Goal: Navigation & Orientation: Find specific page/section

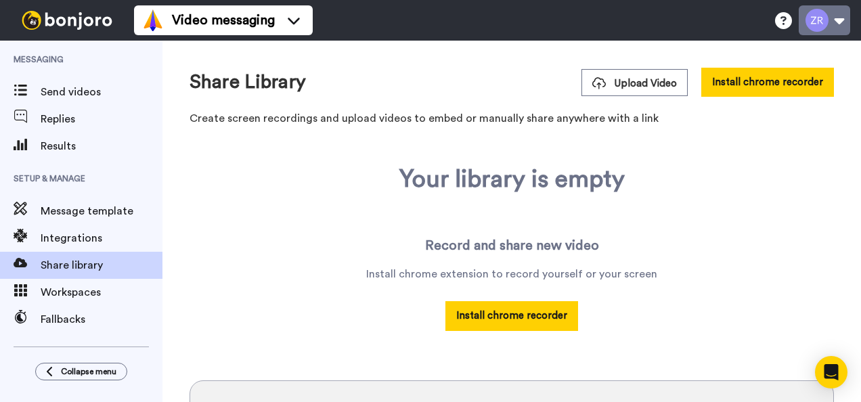
click at [845, 24] on button at bounding box center [824, 20] width 51 height 30
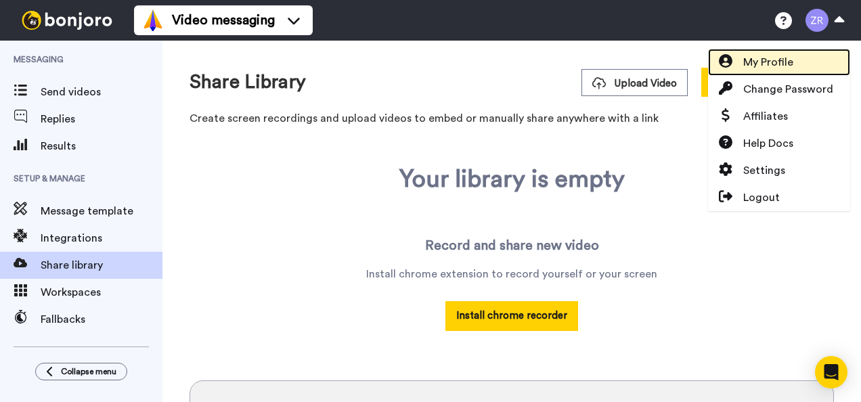
click at [779, 64] on span "My Profile" at bounding box center [768, 62] width 50 height 16
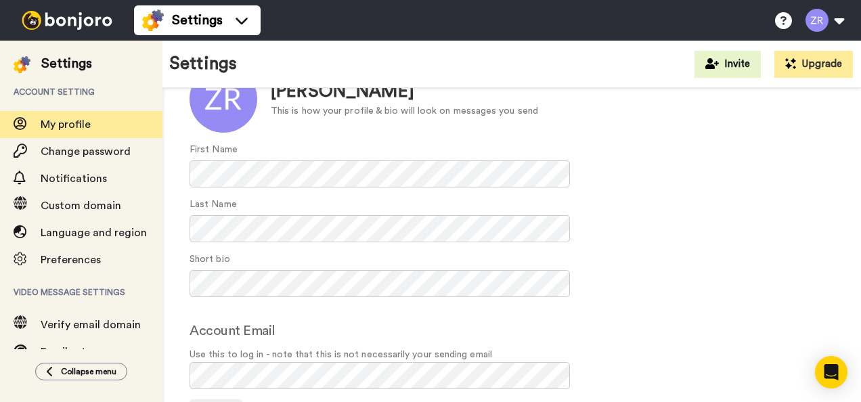
scroll to position [88, 0]
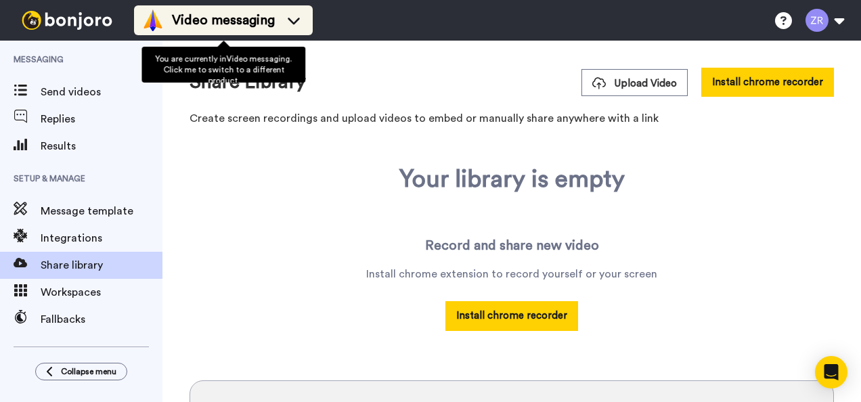
click at [297, 17] on icon at bounding box center [294, 21] width 22 height 14
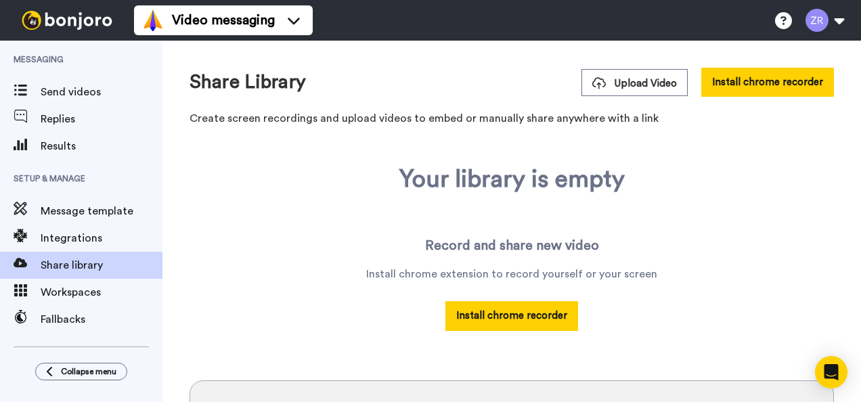
drag, startPoint x: 108, startPoint y: 345, endPoint x: 569, endPoint y: 99, distance: 522.5
click at [569, 99] on div "Share Library Upload Video Install chrome recorder Create screen recordings and…" at bounding box center [512, 101] width 645 height 66
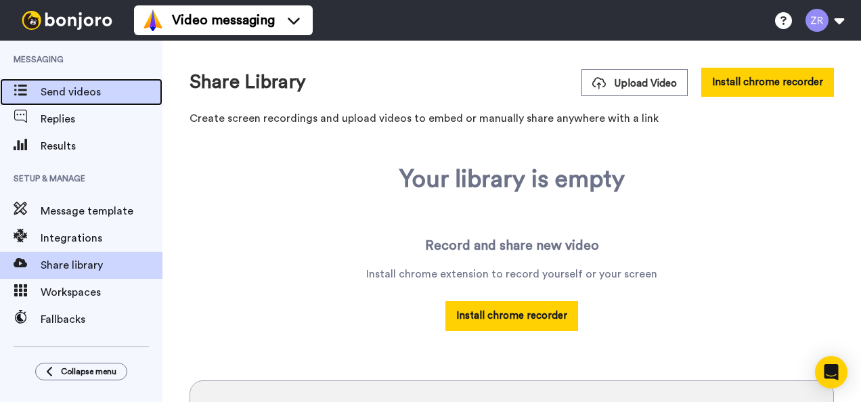
click at [68, 91] on span "Send videos" at bounding box center [102, 92] width 122 height 16
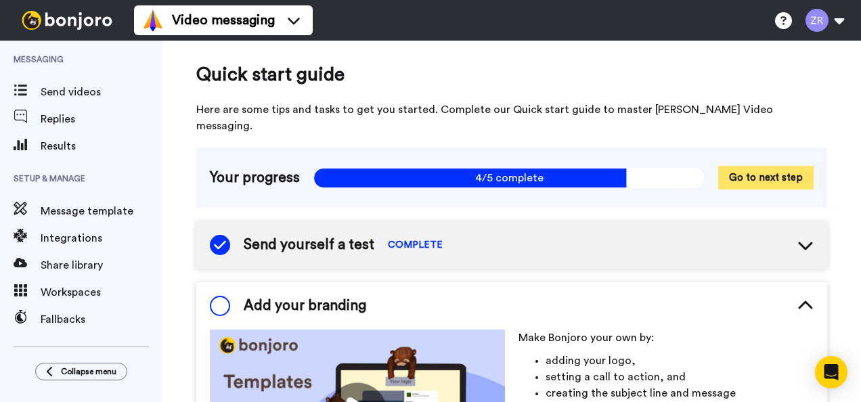
click at [731, 166] on button "Go to next step" at bounding box center [765, 178] width 95 height 24
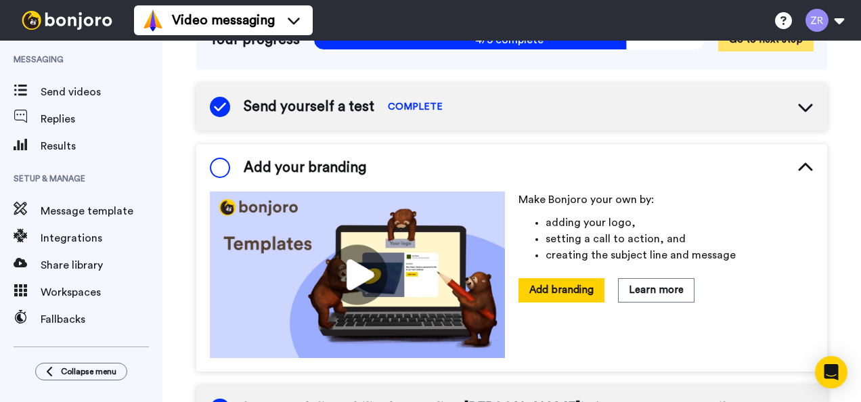
scroll to position [160, 0]
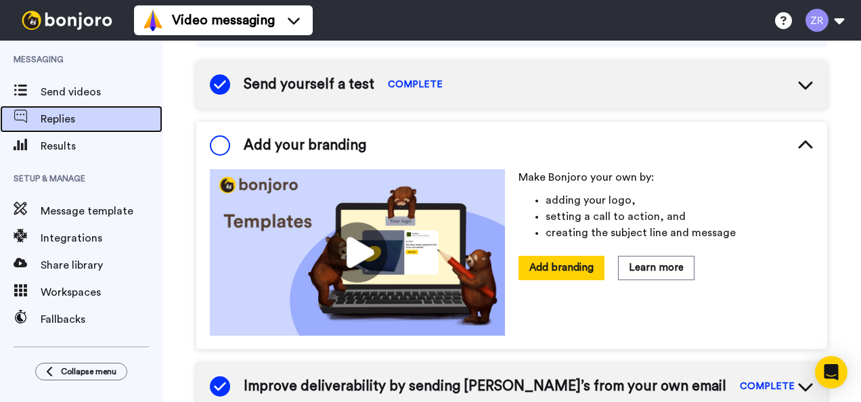
click at [56, 126] on span "Replies" at bounding box center [102, 119] width 122 height 16
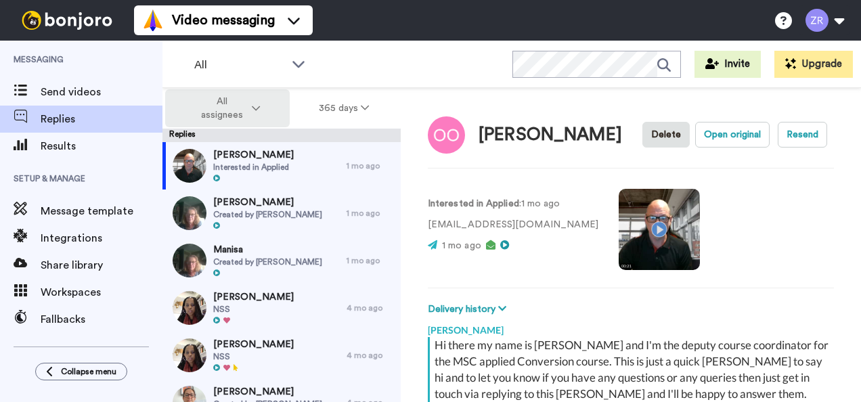
scroll to position [172, 0]
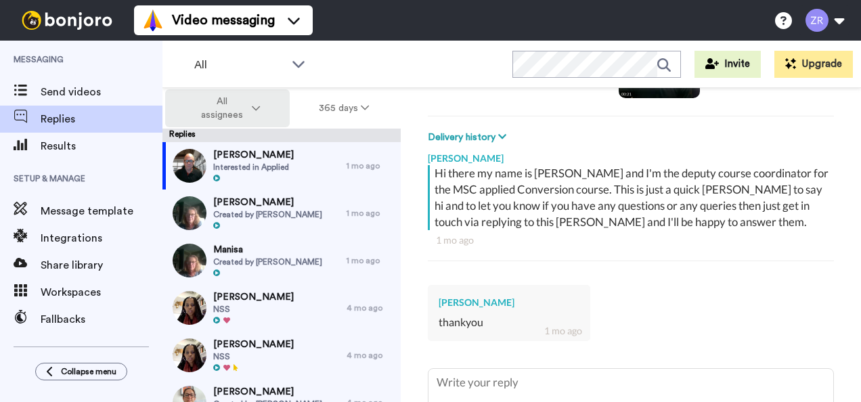
click at [259, 106] on icon at bounding box center [256, 108] width 8 height 9
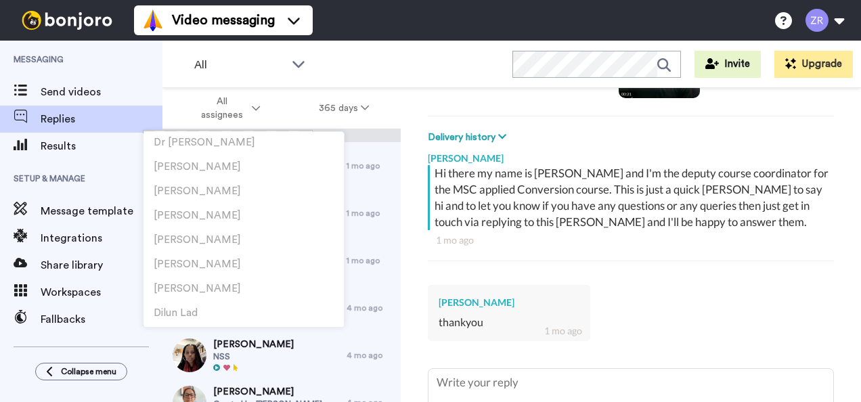
scroll to position [1831, 0]
click at [198, 237] on span "Lee Bowling" at bounding box center [197, 237] width 87 height 10
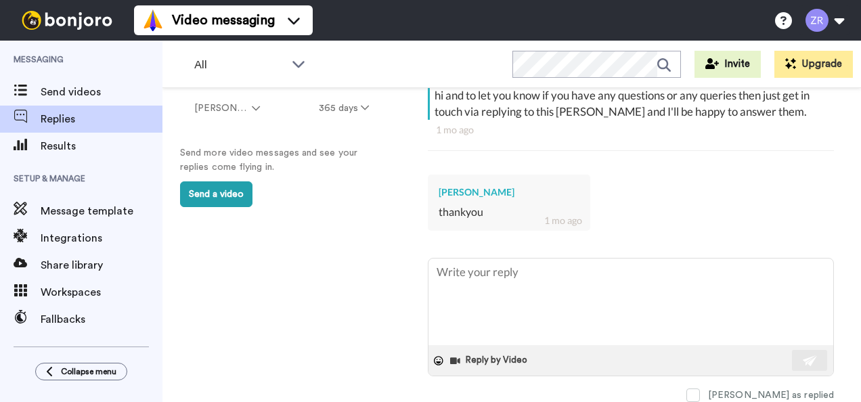
scroll to position [85, 0]
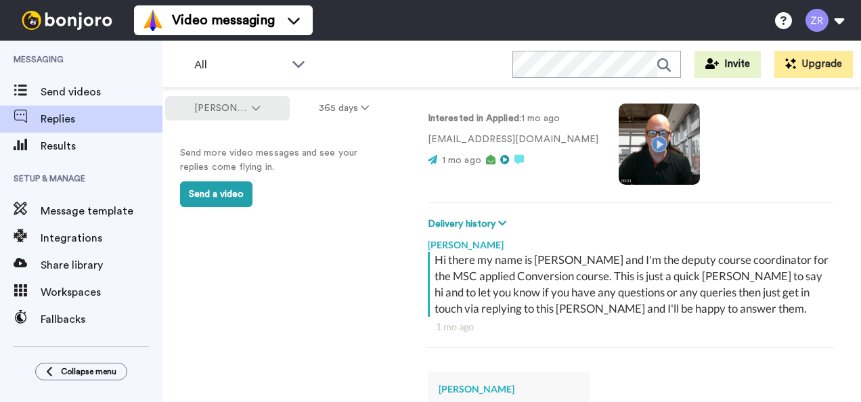
click at [258, 109] on icon at bounding box center [256, 108] width 8 height 9
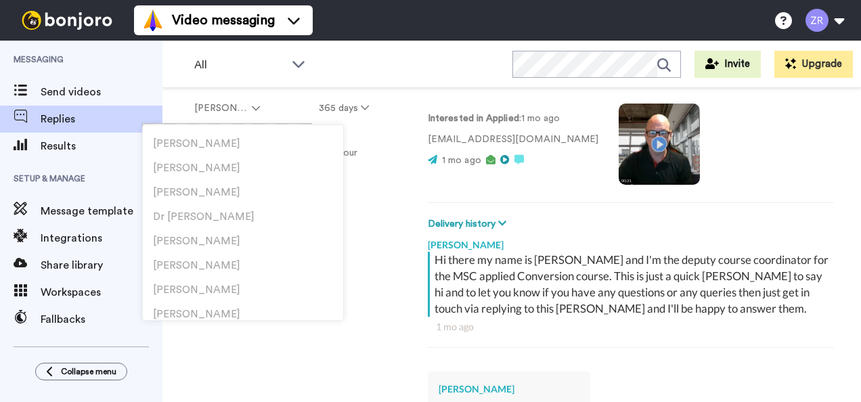
scroll to position [1797, 0]
click at [204, 187] on li "Zara Ross" at bounding box center [243, 193] width 200 height 24
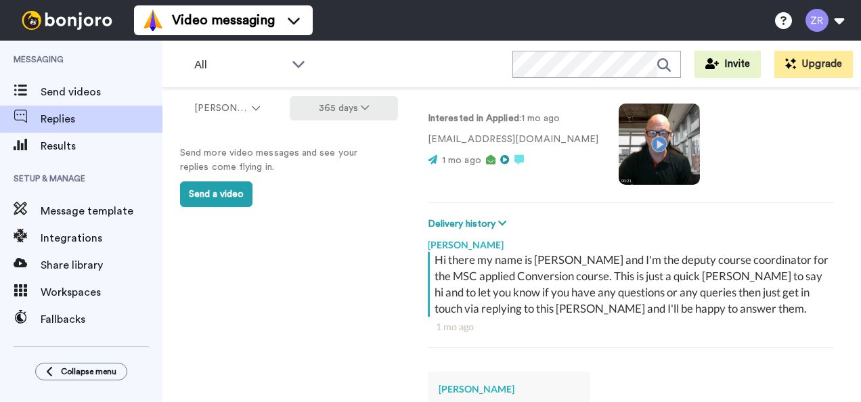
click at [363, 110] on icon at bounding box center [365, 107] width 8 height 9
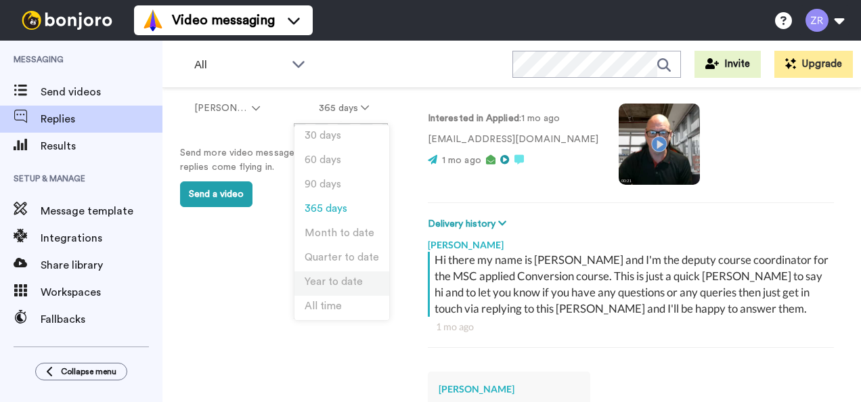
click at [346, 286] on span "Year to date" at bounding box center [334, 282] width 58 height 10
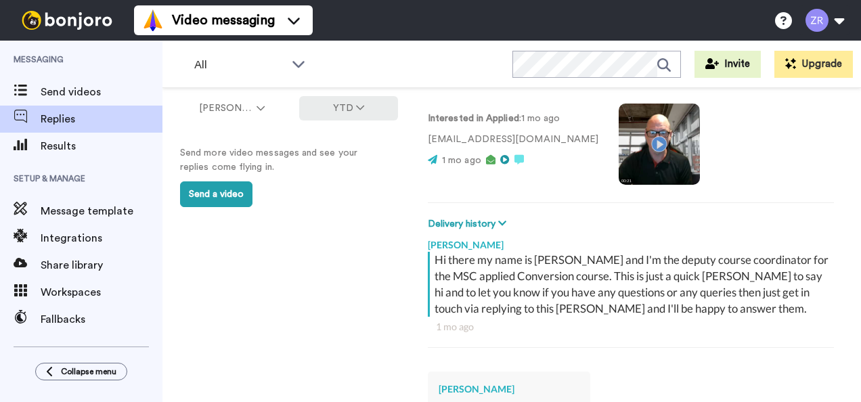
click at [359, 107] on icon at bounding box center [360, 107] width 8 height 9
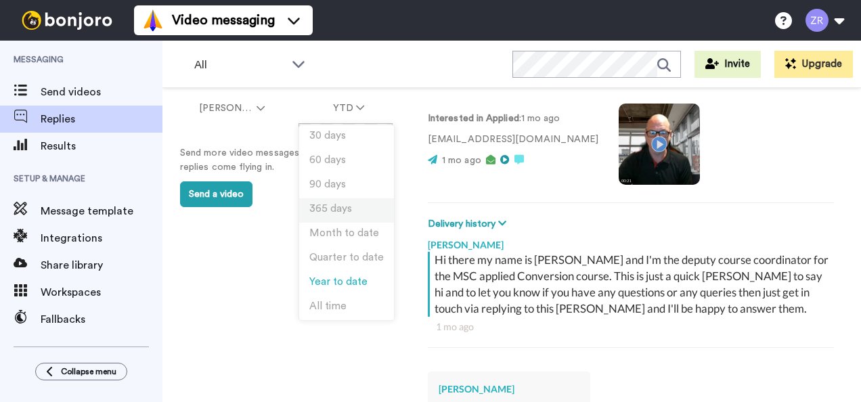
click at [352, 211] on li "365 days" at bounding box center [346, 210] width 95 height 24
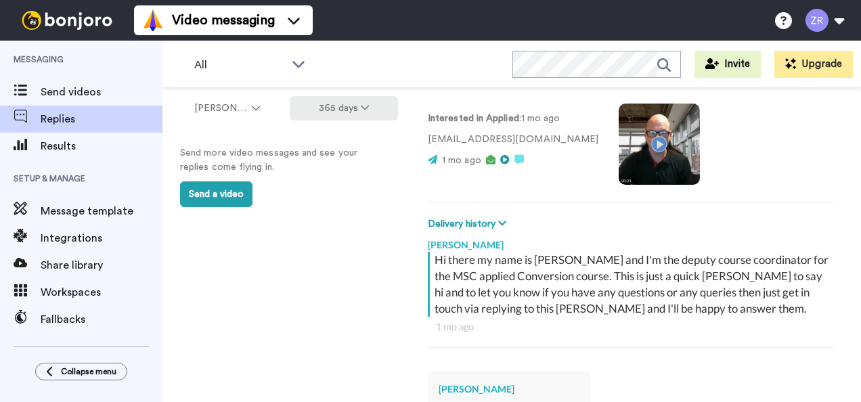
click at [361, 105] on icon at bounding box center [365, 107] width 8 height 9
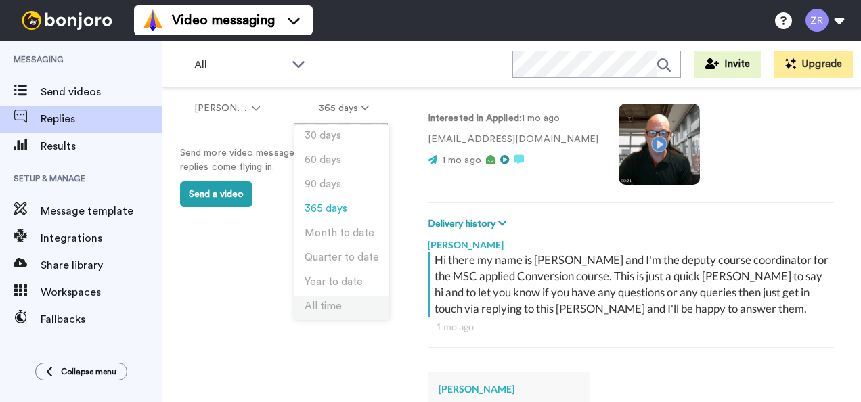
click at [333, 305] on span "All time" at bounding box center [323, 306] width 37 height 10
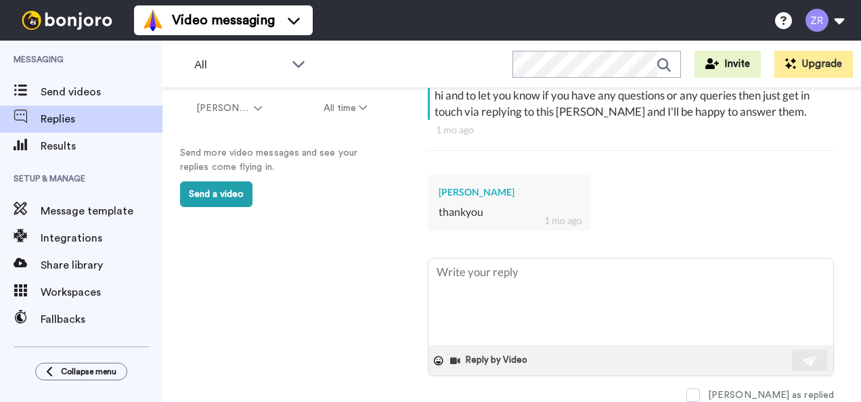
scroll to position [0, 0]
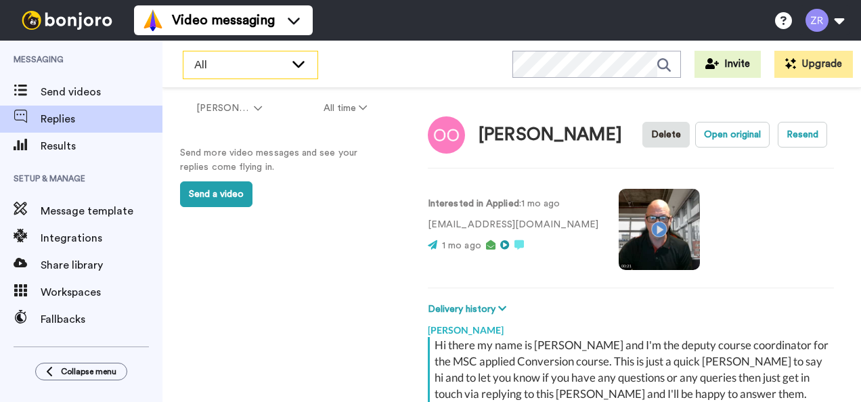
click at [300, 62] on icon at bounding box center [298, 64] width 16 height 14
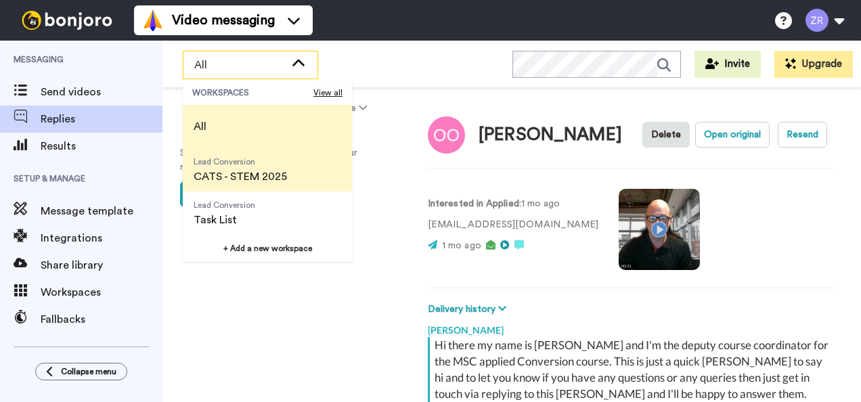
click at [250, 173] on span "CATS - STEM 2025" at bounding box center [240, 177] width 93 height 16
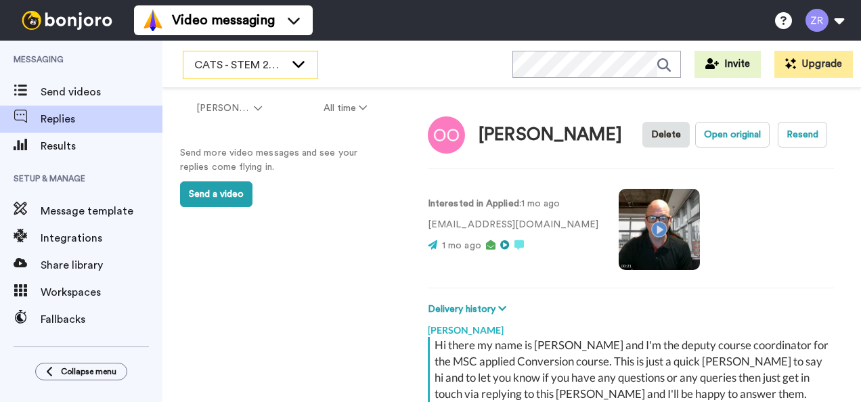
click at [301, 56] on div "CATS - STEM 2025" at bounding box center [250, 64] width 134 height 27
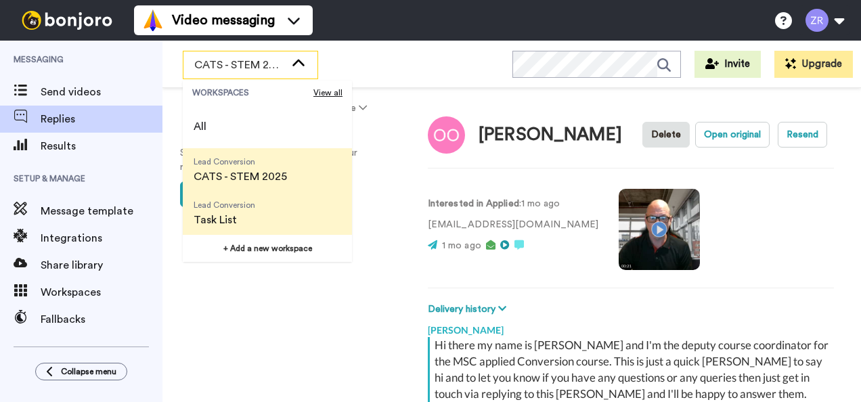
click at [222, 222] on span "Task List" at bounding box center [225, 220] width 62 height 16
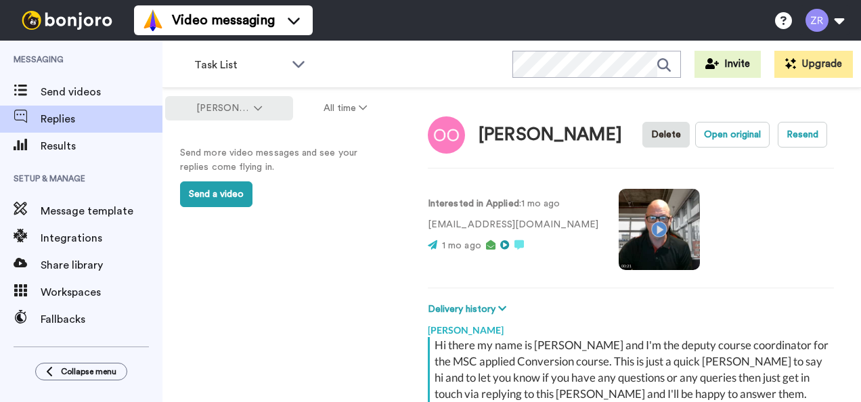
click at [254, 109] on icon at bounding box center [258, 108] width 8 height 9
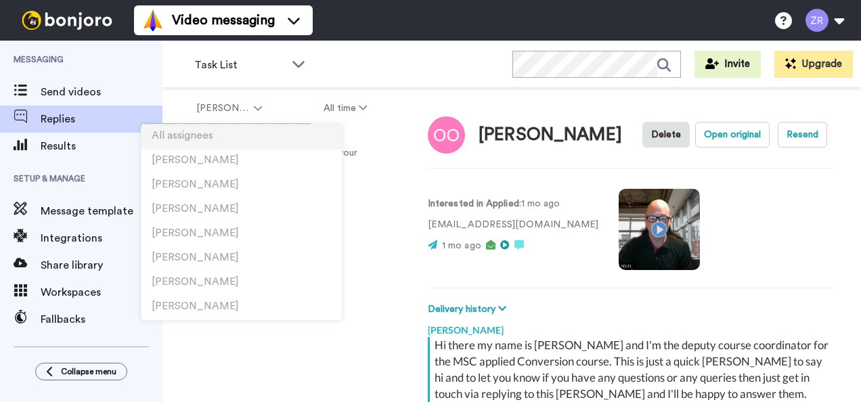
click at [229, 140] on li "All assignees" at bounding box center [241, 137] width 200 height 24
type textarea "x"
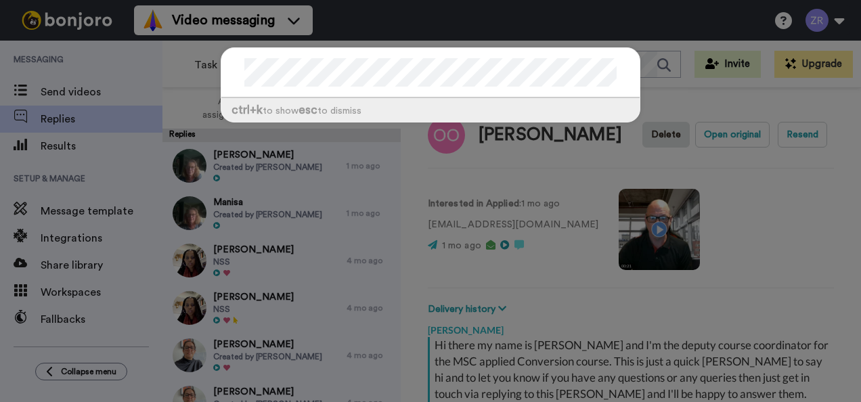
click at [58, 146] on div "ctrl +k to show esc to dismiss" at bounding box center [430, 201] width 861 height 402
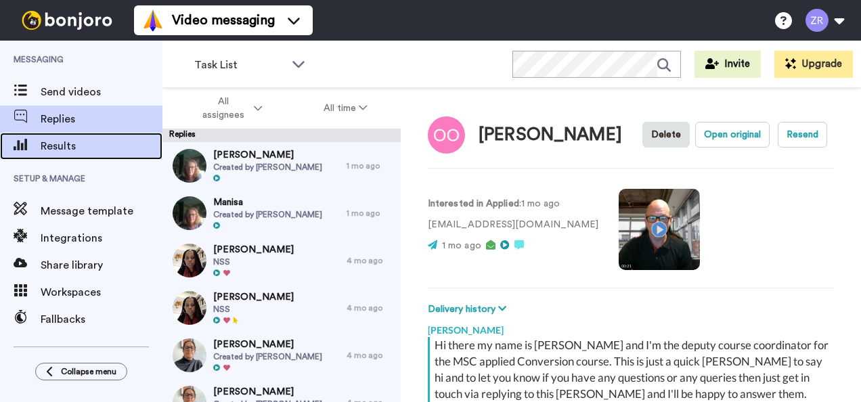
click at [58, 146] on span "Results" at bounding box center [102, 146] width 122 height 16
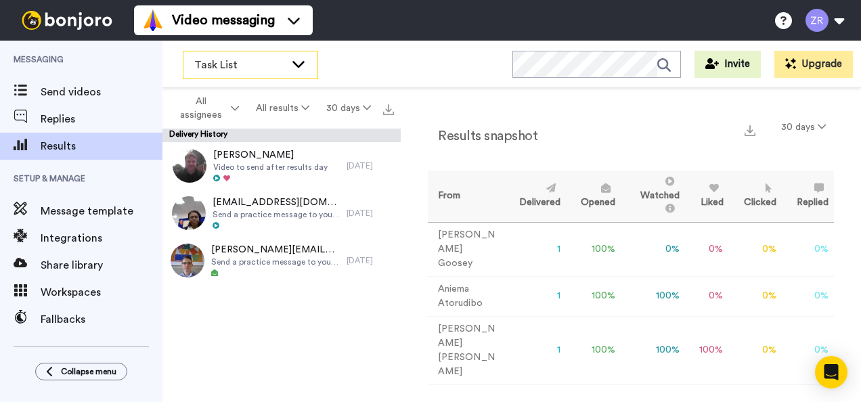
click at [308, 62] on div "Task List" at bounding box center [250, 64] width 134 height 27
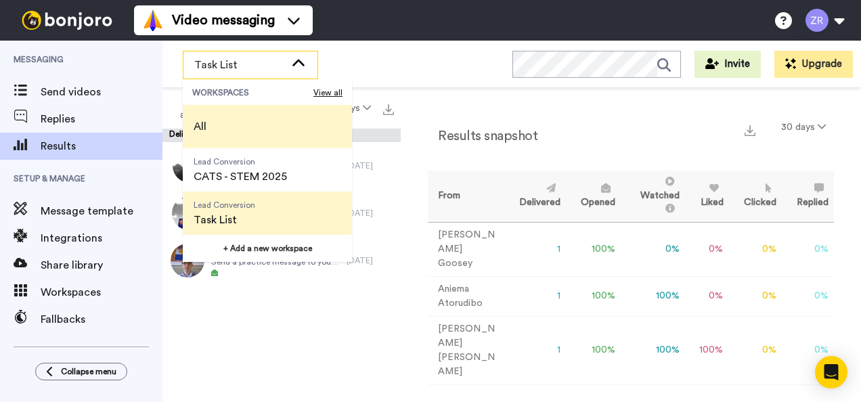
click at [216, 125] on span "All" at bounding box center [200, 126] width 35 height 43
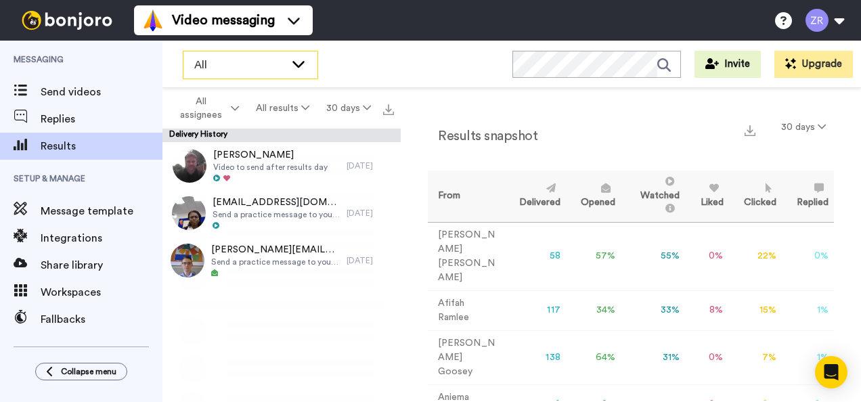
click at [303, 68] on icon at bounding box center [298, 64] width 16 height 14
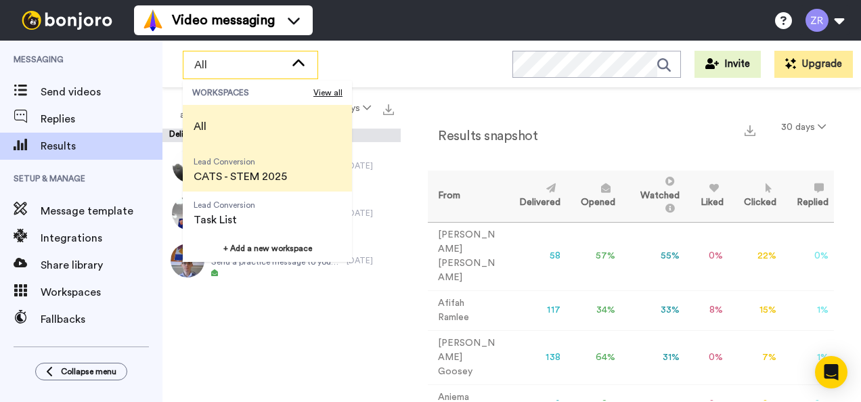
click at [215, 179] on span "CATS - STEM 2025" at bounding box center [240, 177] width 93 height 16
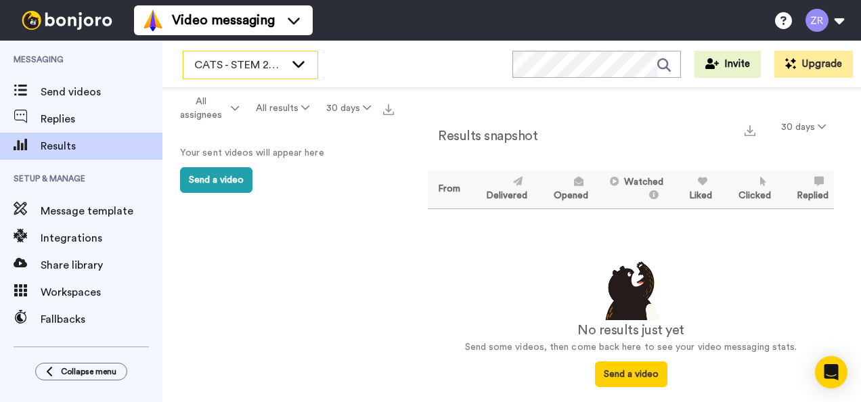
click at [308, 62] on div "CATS - STEM 2025" at bounding box center [250, 64] width 134 height 27
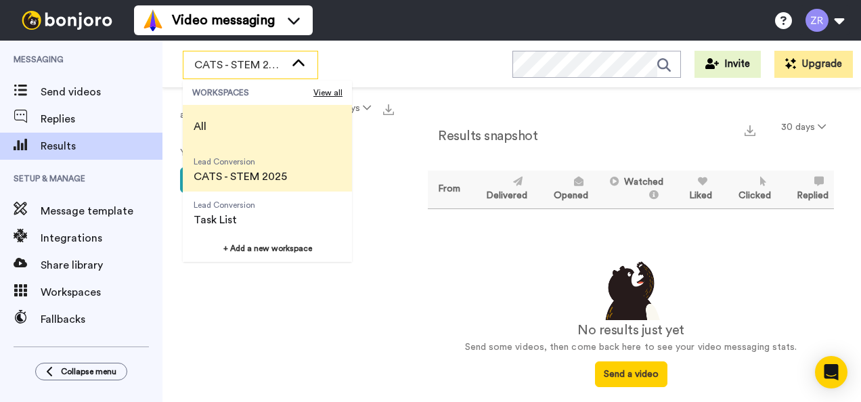
click at [221, 126] on li "All" at bounding box center [267, 126] width 169 height 43
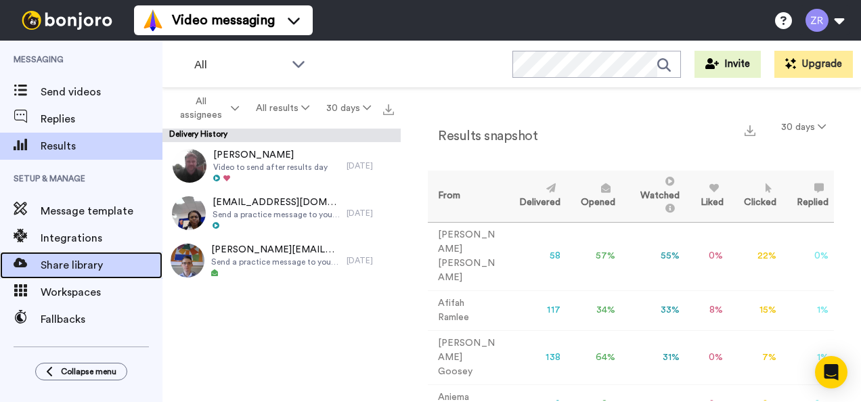
click at [71, 266] on span "Share library" at bounding box center [102, 265] width 122 height 16
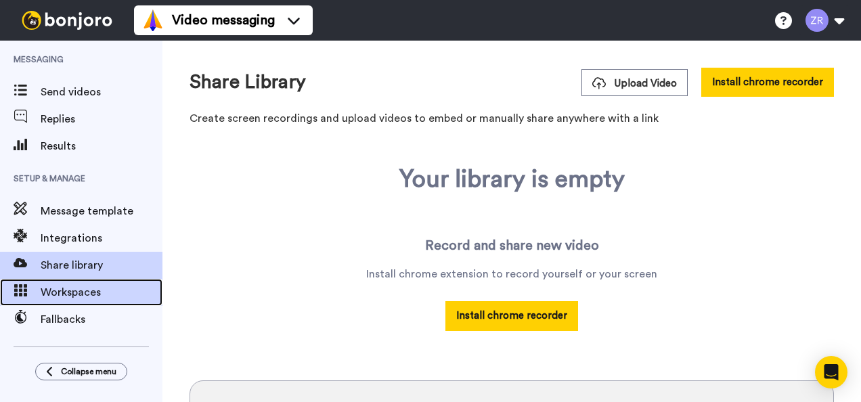
click at [66, 293] on span "Workspaces" at bounding box center [102, 292] width 122 height 16
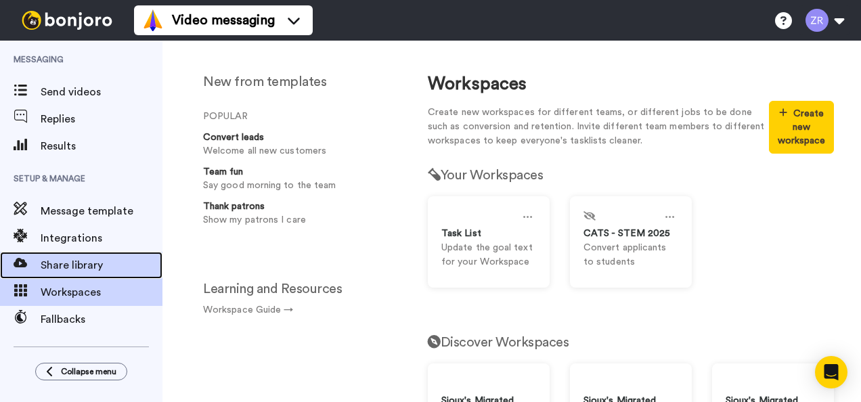
click at [68, 269] on span "Share library" at bounding box center [102, 265] width 122 height 16
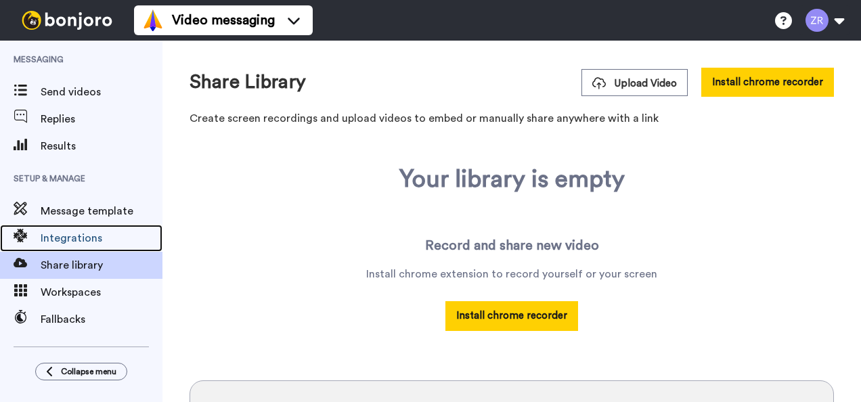
click at [70, 238] on span "Integrations" at bounding box center [102, 238] width 122 height 16
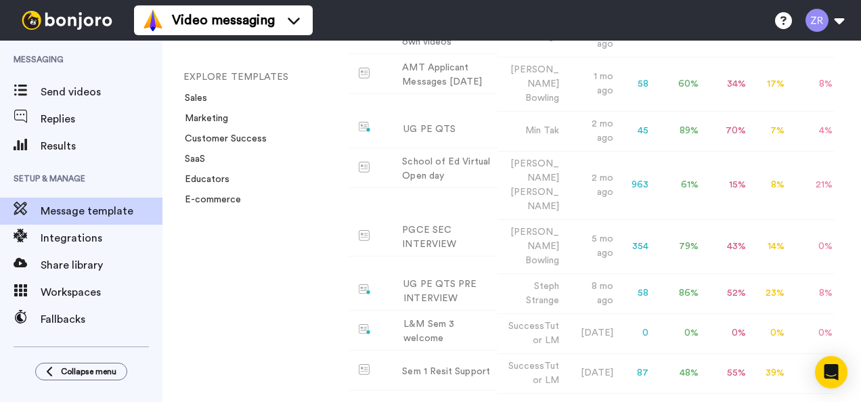
scroll to position [502, 0]
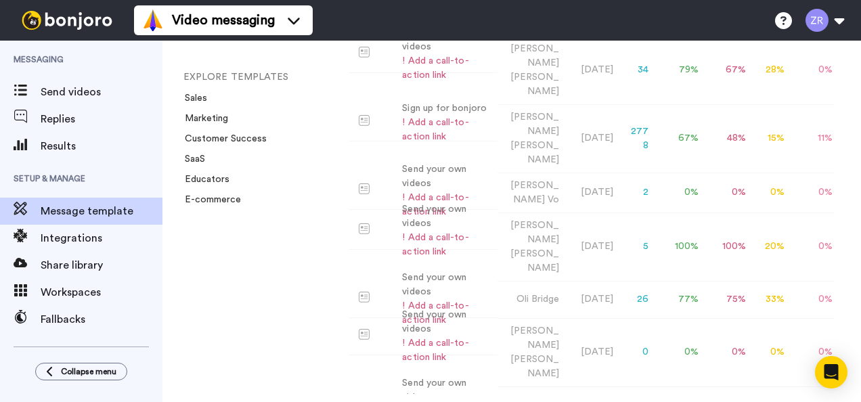
scroll to position [0, 62]
